Goal: Information Seeking & Learning: Learn about a topic

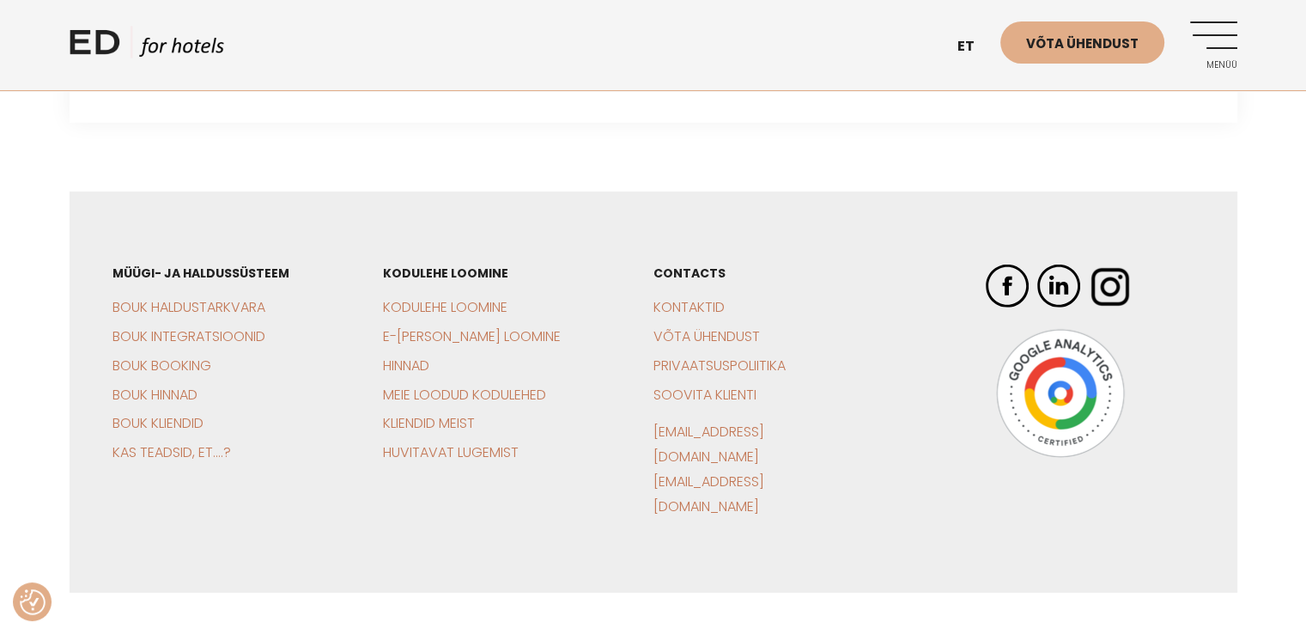
scroll to position [5352, 0]
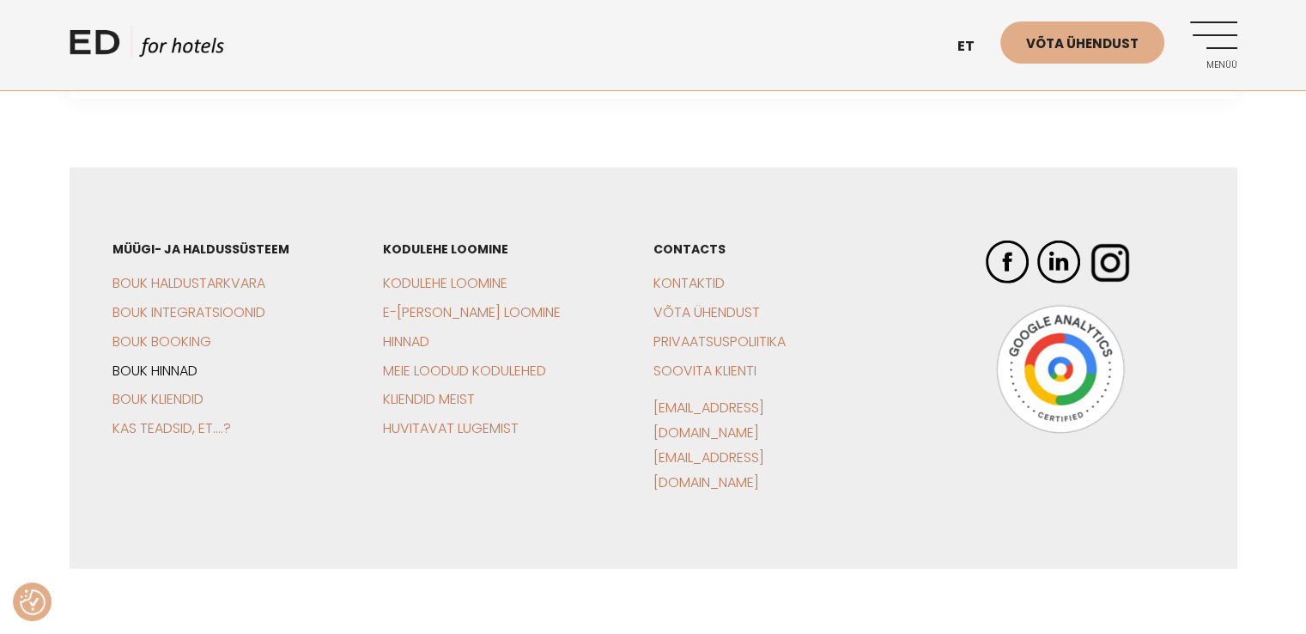
drag, startPoint x: 171, startPoint y: 350, endPoint x: 183, endPoint y: 350, distance: 12.0
click at [171, 361] on link "BOUK Hinnad" at bounding box center [155, 371] width 85 height 20
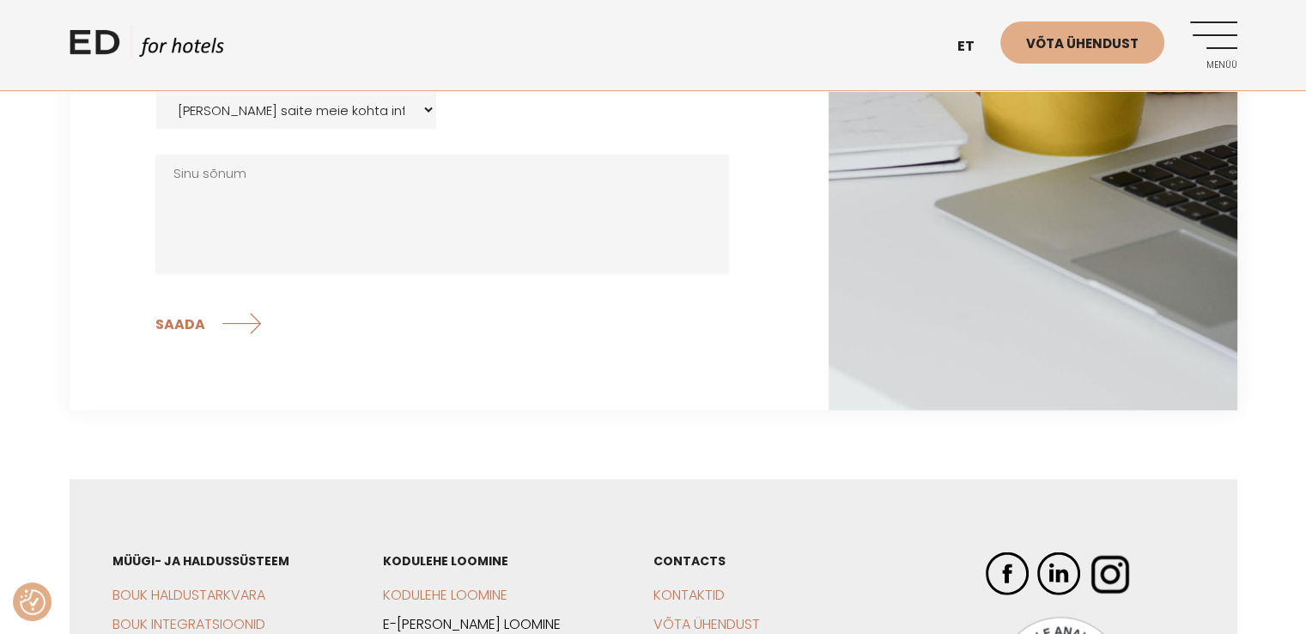
scroll to position [3315, 0]
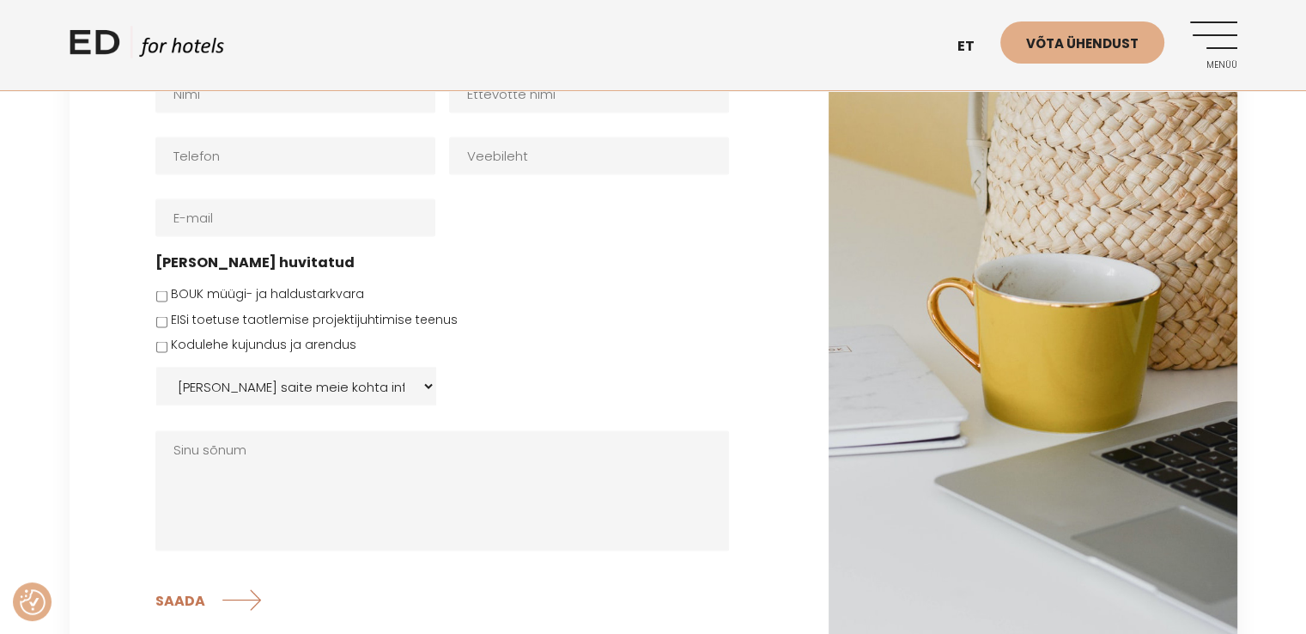
click at [435, 386] on select "Kust saite meie kohta infot: Facebook Instagramm Googli otsing E-meil Soovitati…" at bounding box center [296, 387] width 280 height 38
click at [592, 356] on ul "Nimi * Ettevõtte nimi Telefon * Veebileht E-post * Olen huvitatud BOUK müügi- j…" at bounding box center [448, 302] width 587 height 500
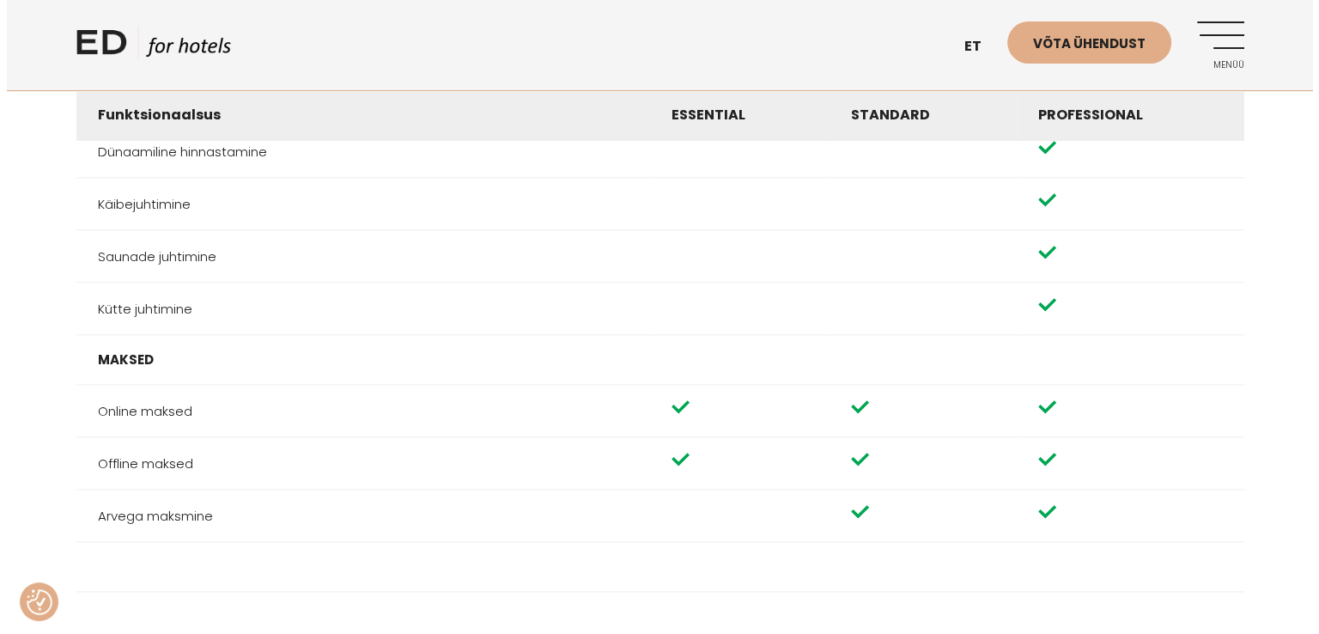
scroll to position [1597, 0]
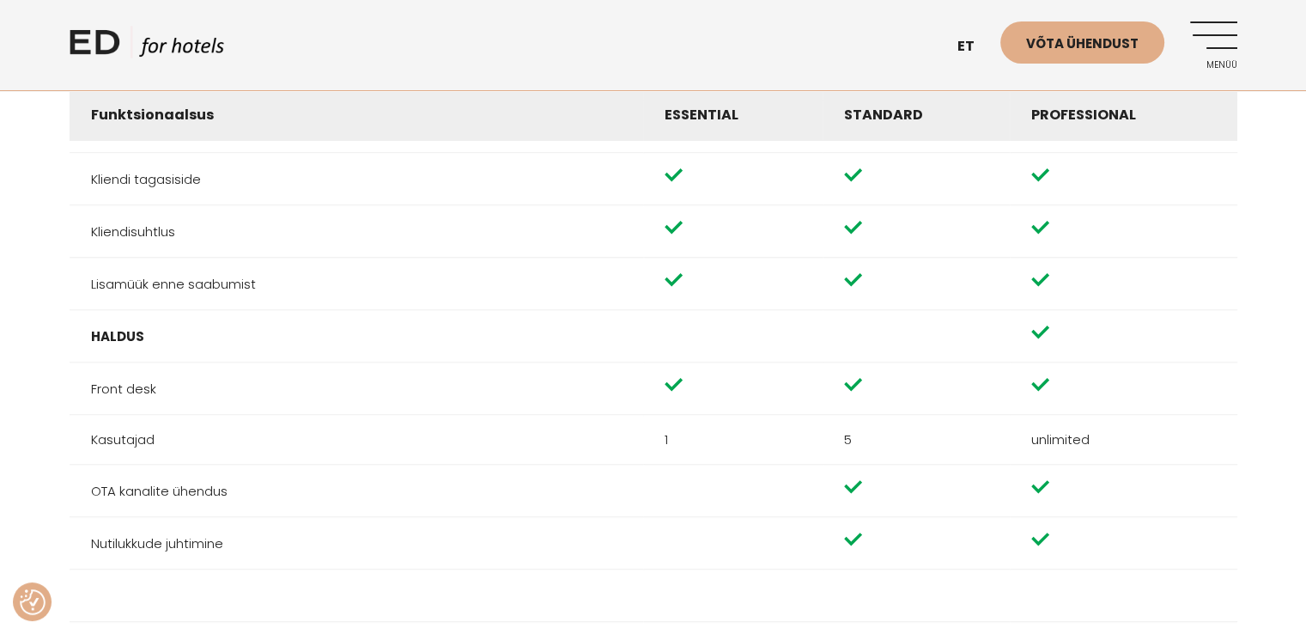
drag, startPoint x: 1220, startPoint y: 37, endPoint x: 1192, endPoint y: 55, distance: 32.9
click at [1220, 37] on link "Menüü" at bounding box center [1213, 44] width 47 height 47
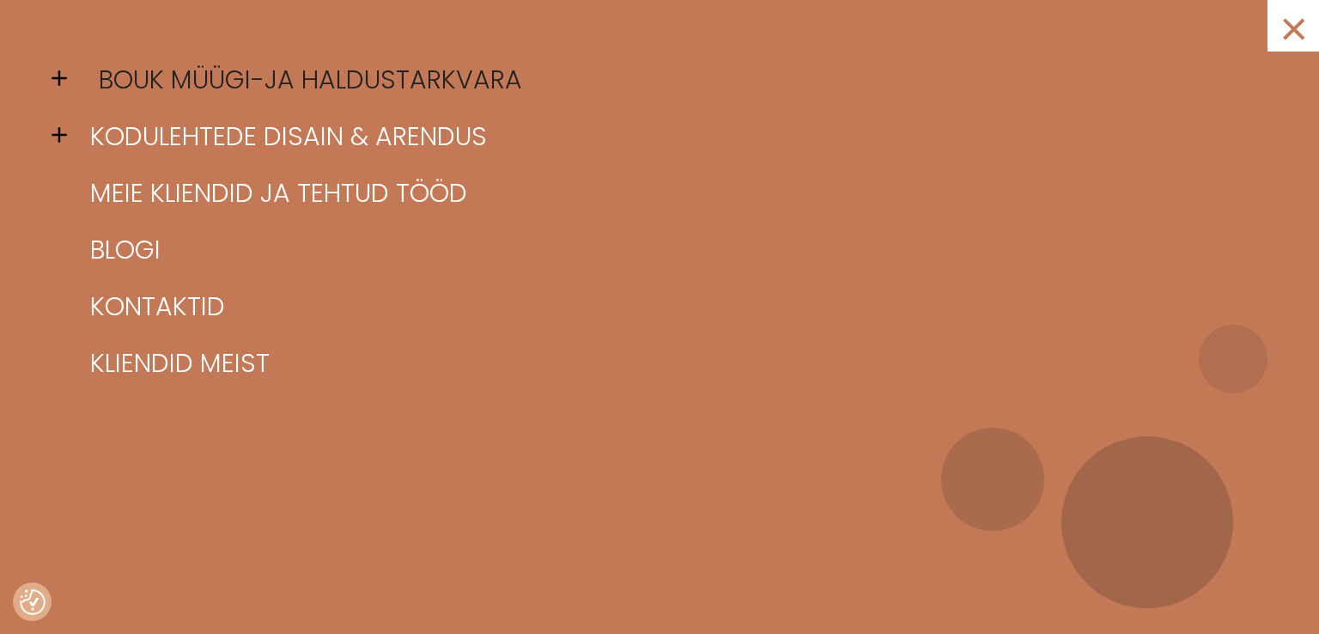
click at [397, 79] on link "BOUK müügi-ja haldustarkvara" at bounding box center [681, 80] width 1190 height 57
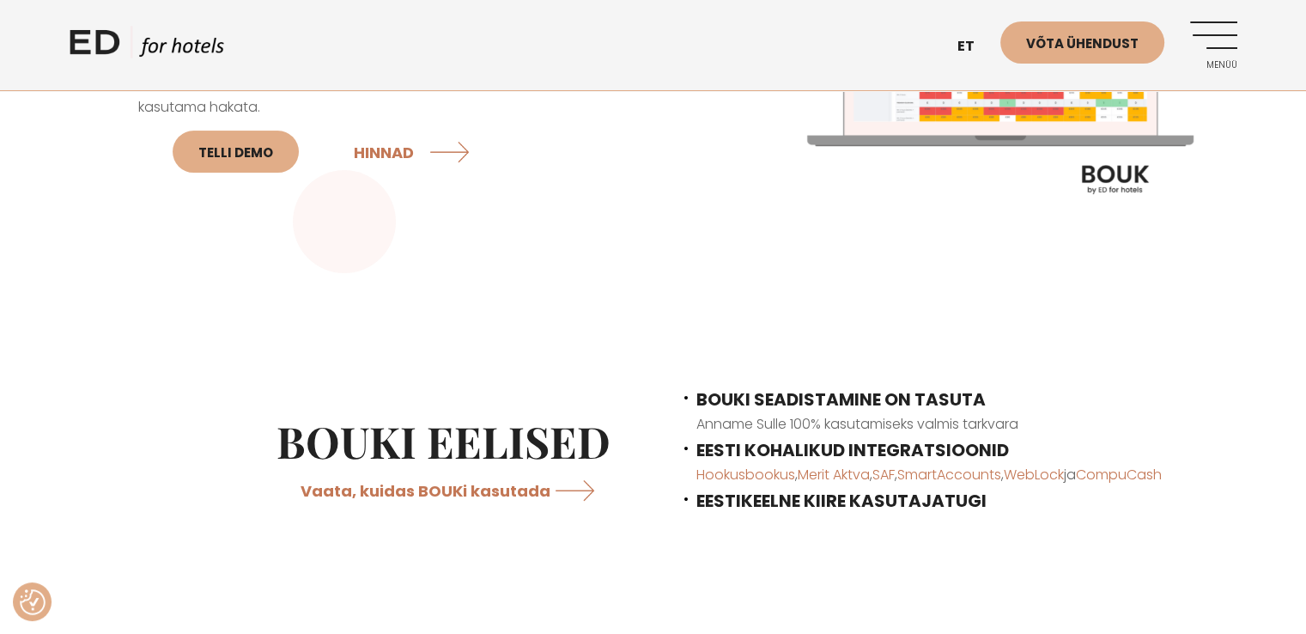
scroll to position [515, 0]
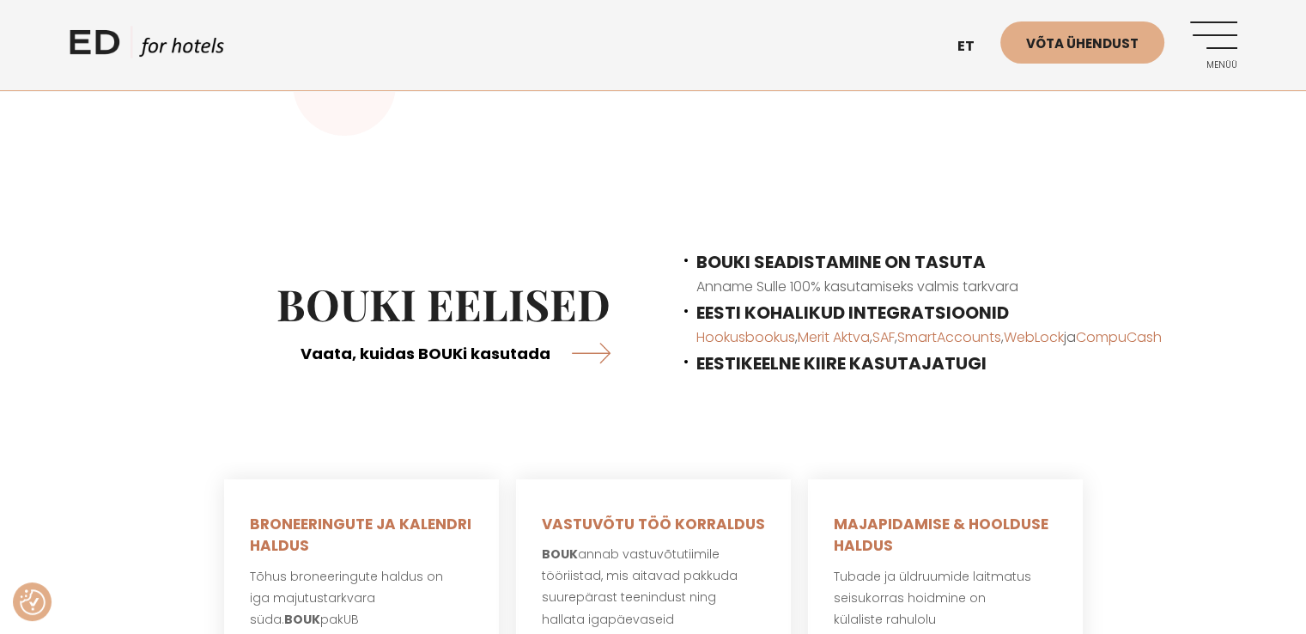
click at [584, 350] on link "Vaata, kuidas BOUKi kasutada" at bounding box center [456, 353] width 310 height 46
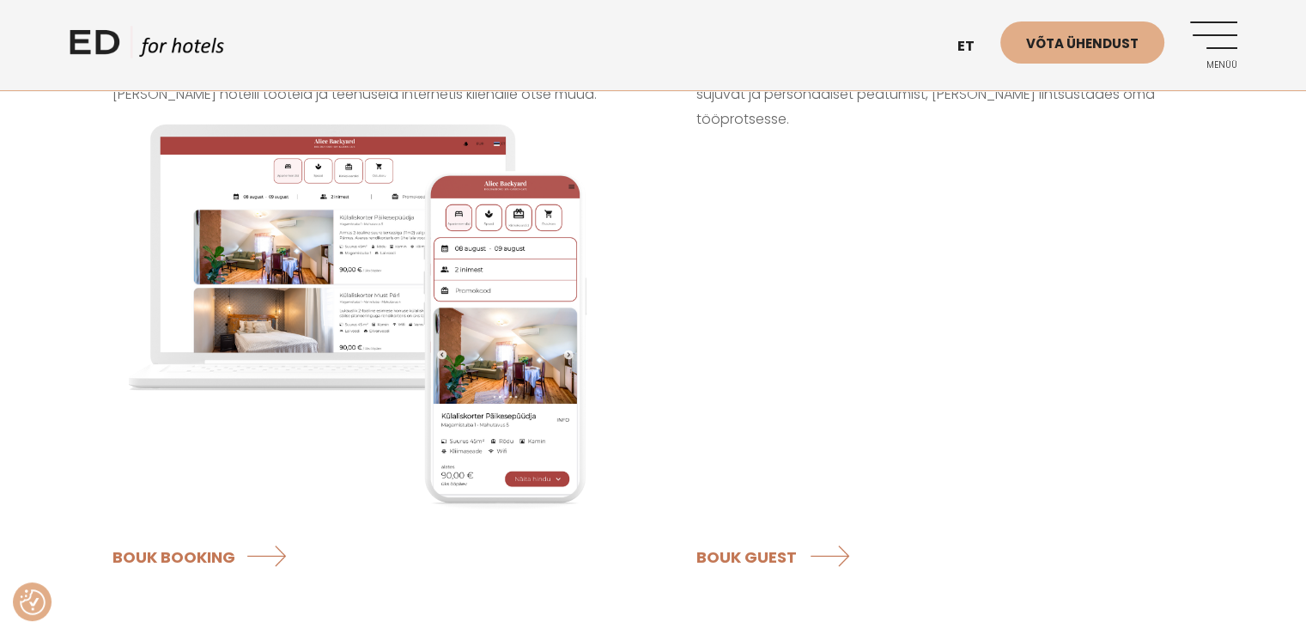
scroll to position [1669, 0]
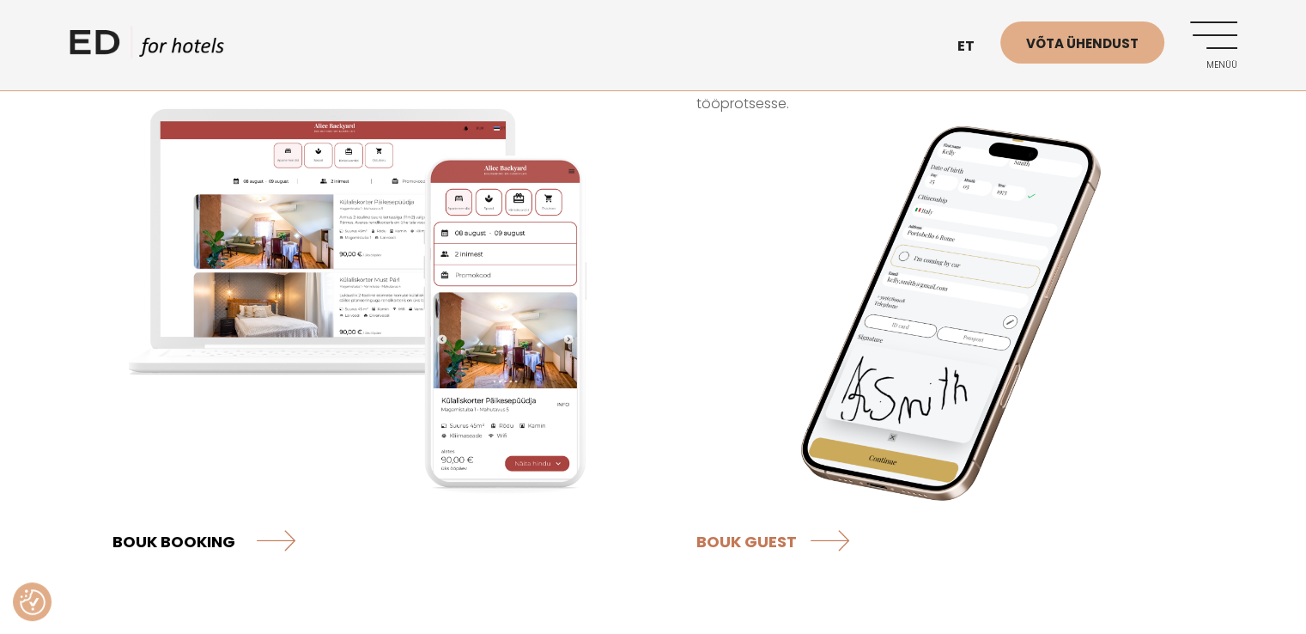
click at [283, 518] on link "BOUK BOOKING" at bounding box center [204, 541] width 183 height 46
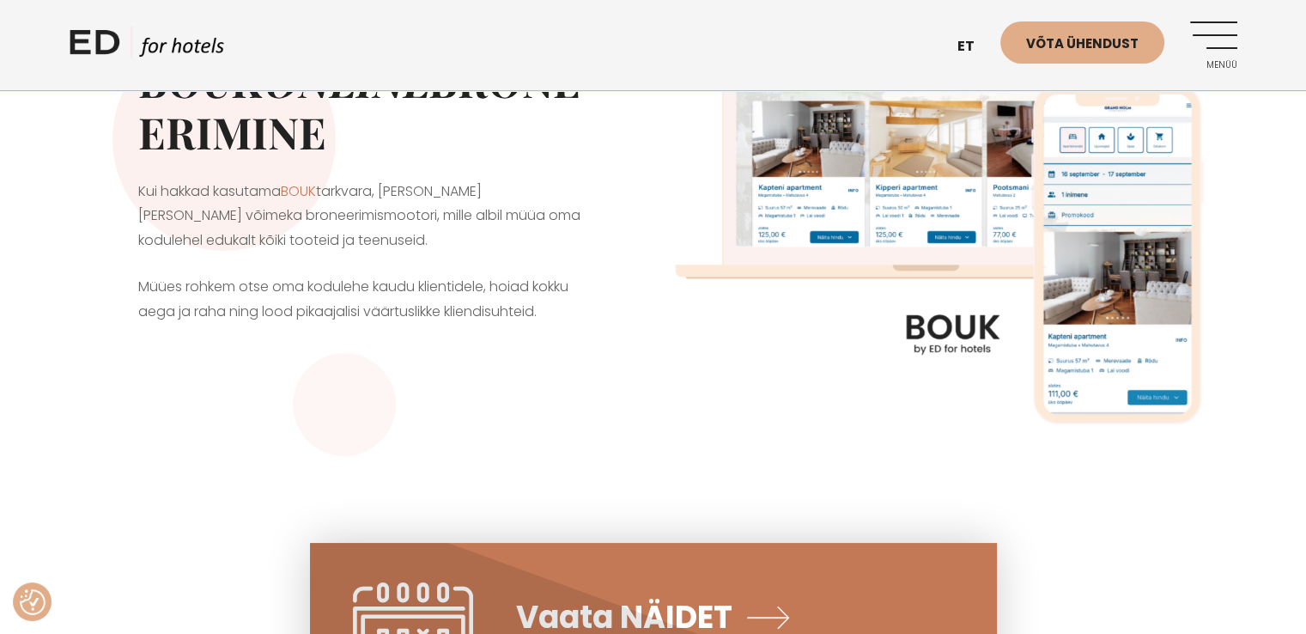
scroll to position [86, 0]
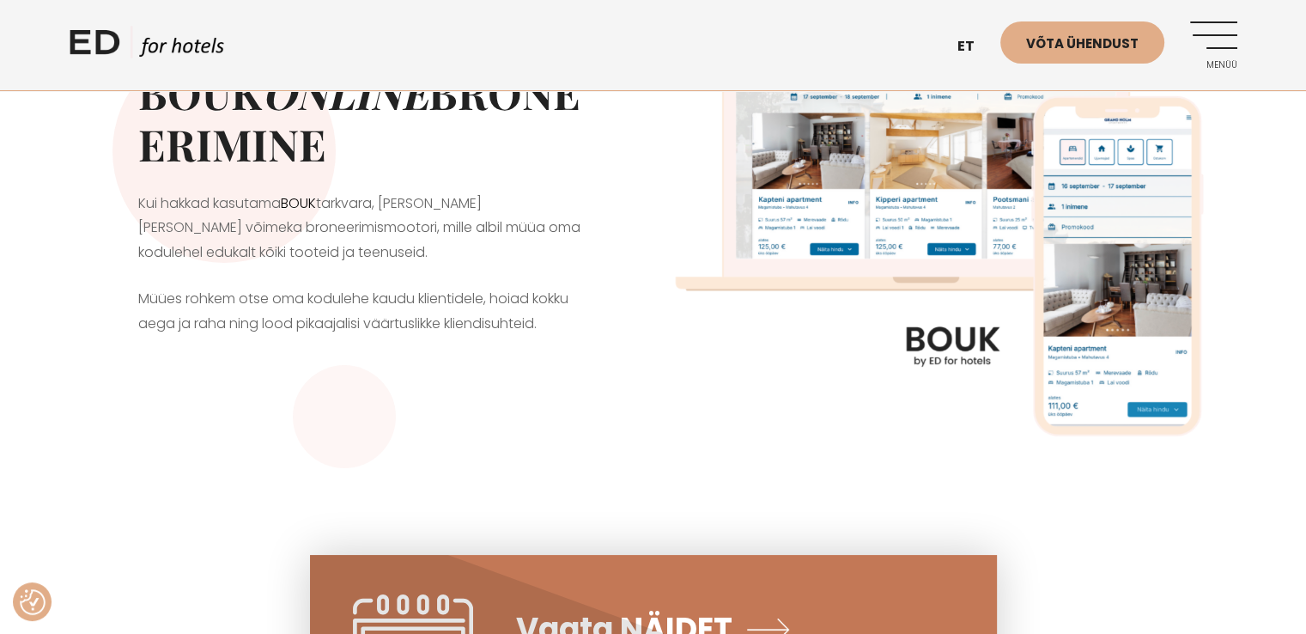
click at [308, 207] on link "BOUK" at bounding box center [298, 203] width 35 height 20
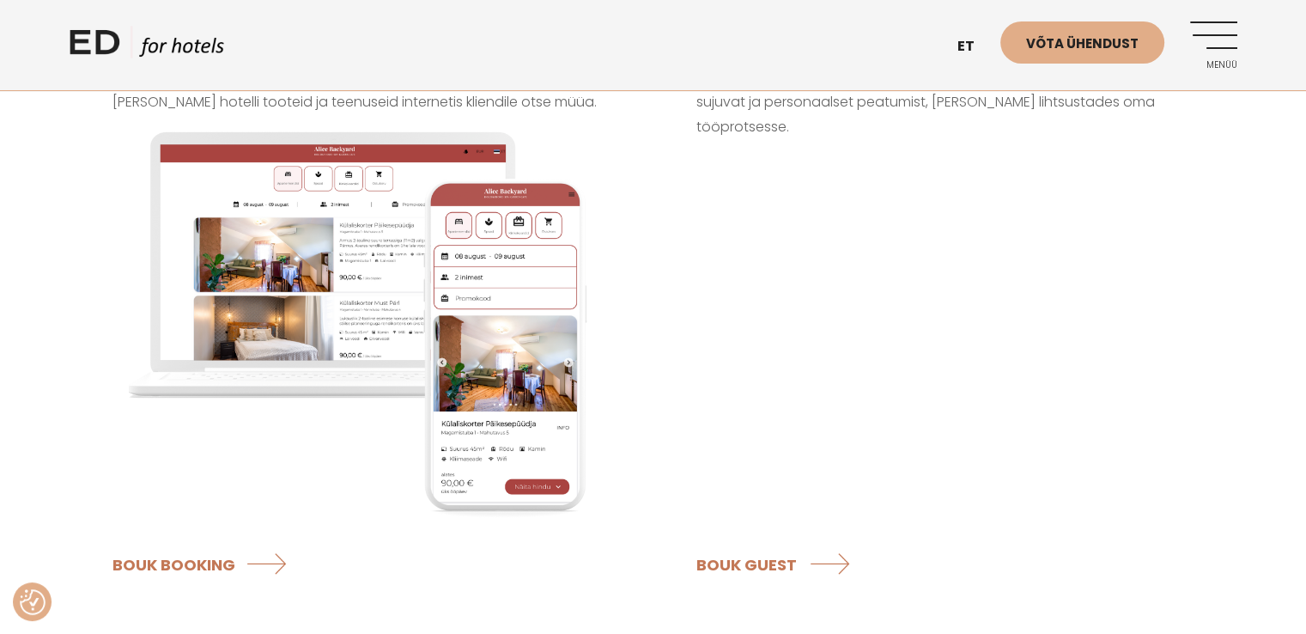
scroll to position [1718, 0]
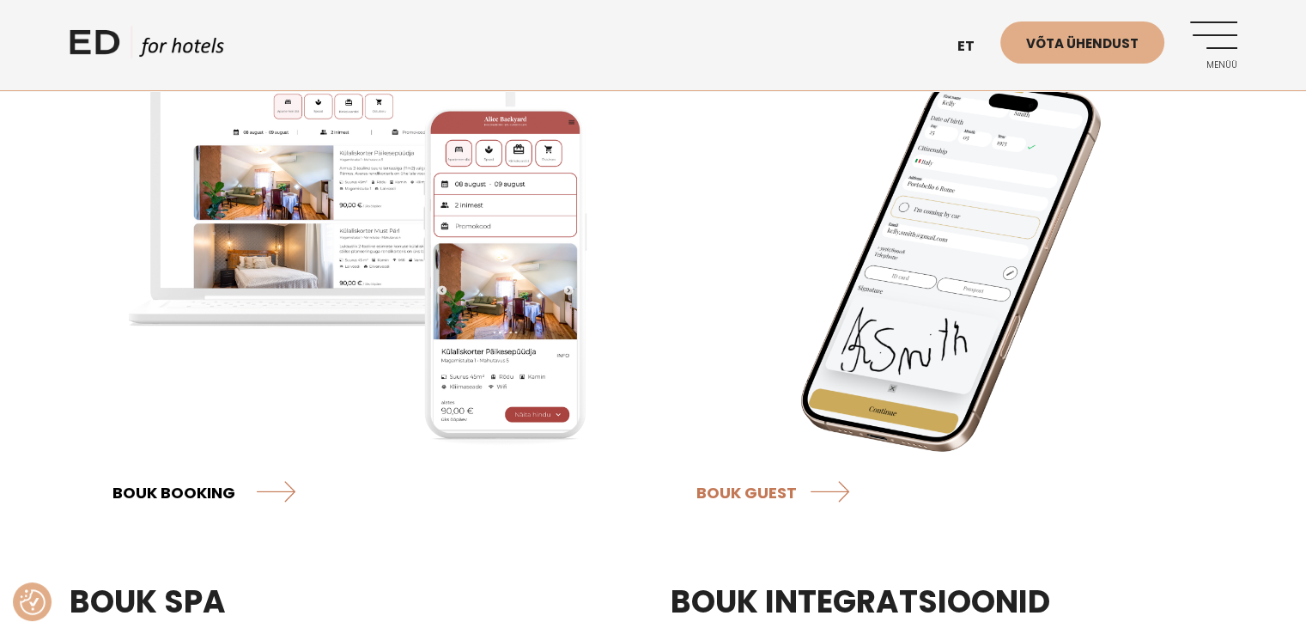
click at [238, 469] on link "BOUK BOOKING" at bounding box center [204, 492] width 183 height 46
